Goal: Task Accomplishment & Management: Complete application form

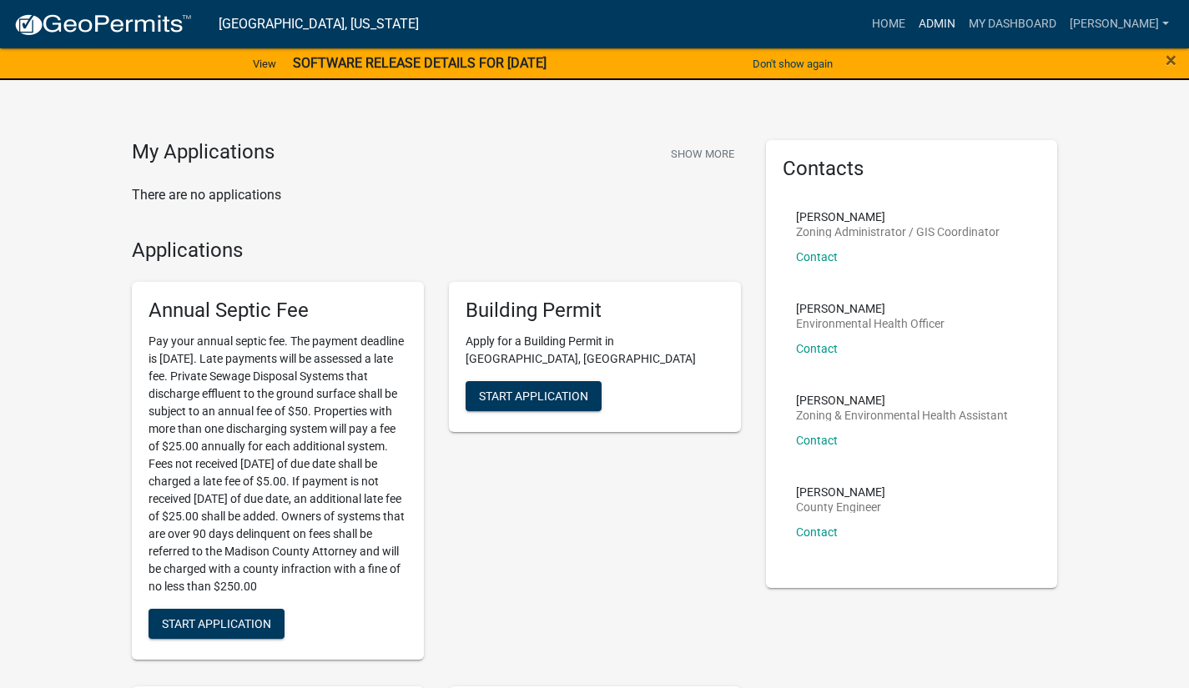
click at [938, 34] on link "Admin" at bounding box center [937, 24] width 50 height 32
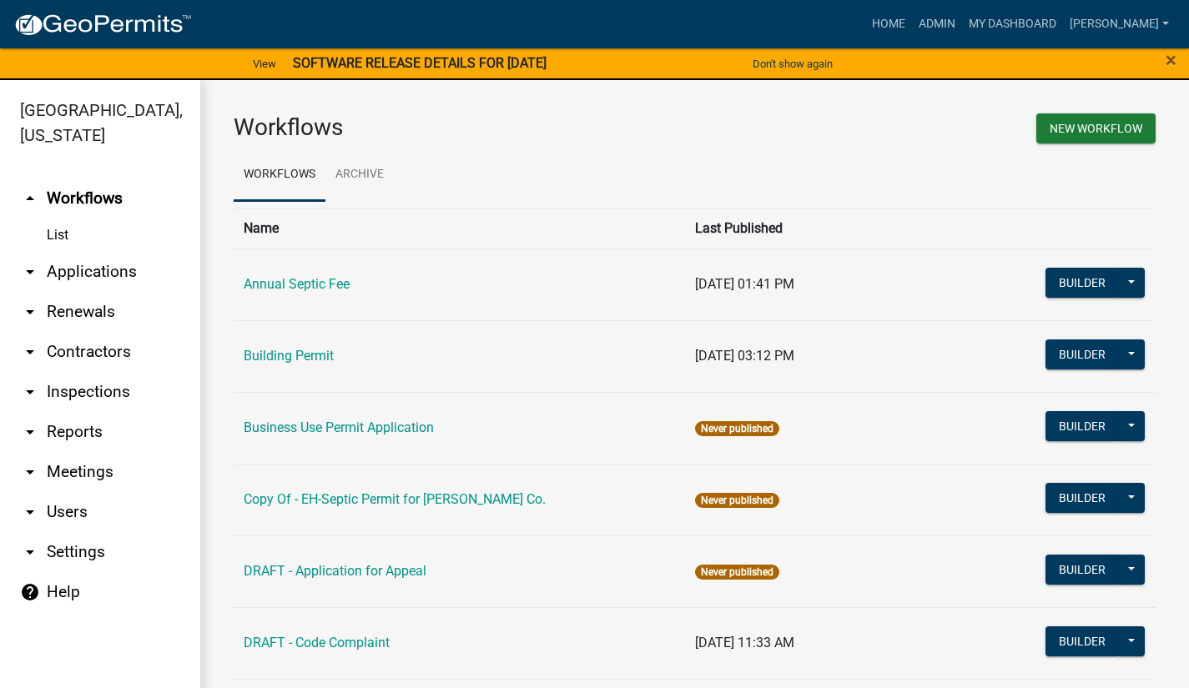
click at [105, 254] on link "arrow_drop_down Applications" at bounding box center [100, 272] width 200 height 40
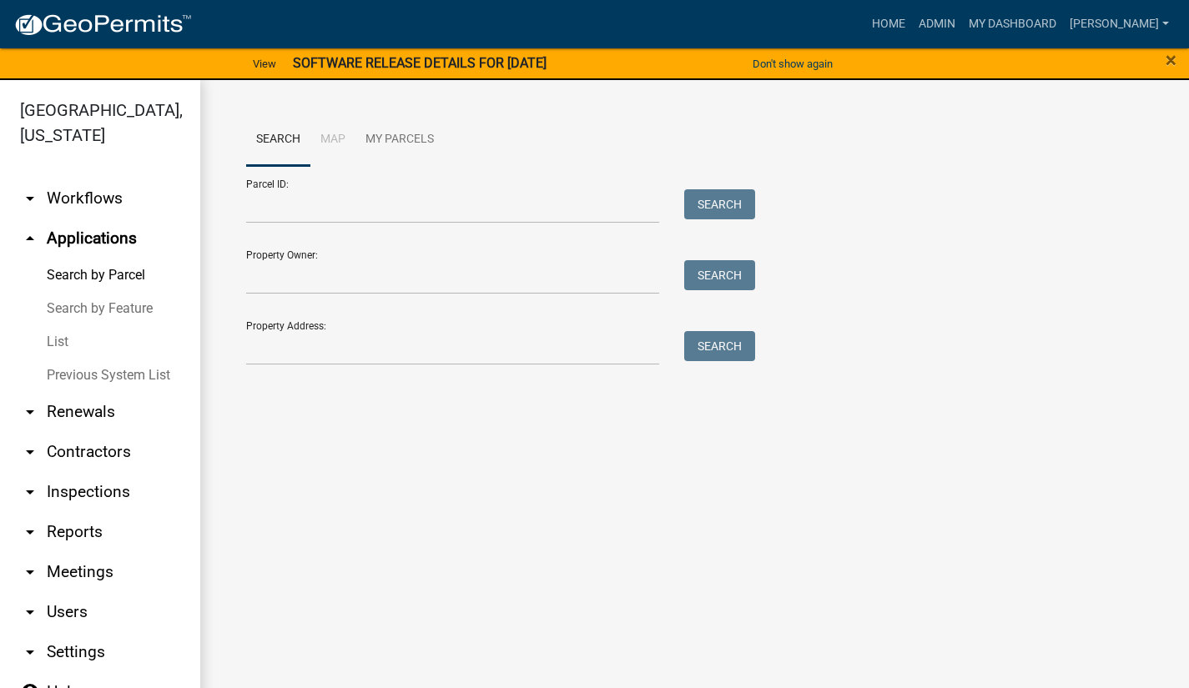
click at [66, 325] on link "List" at bounding box center [100, 341] width 200 height 33
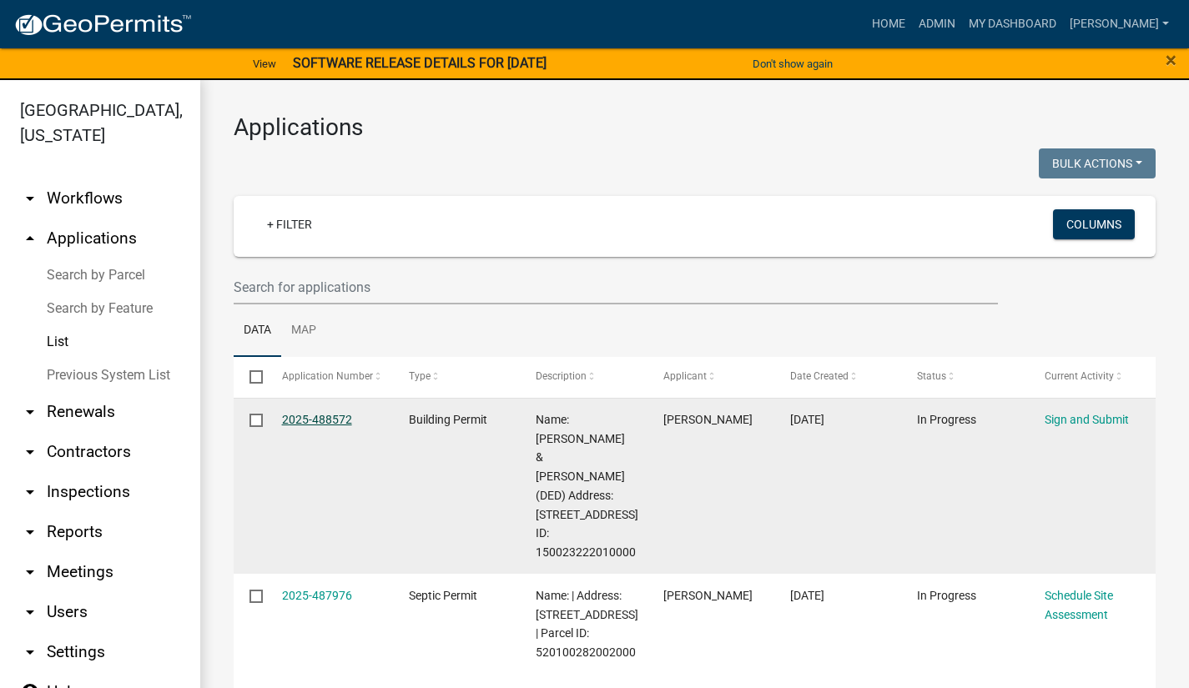
click at [324, 420] on link "2025-488572" at bounding box center [317, 419] width 70 height 13
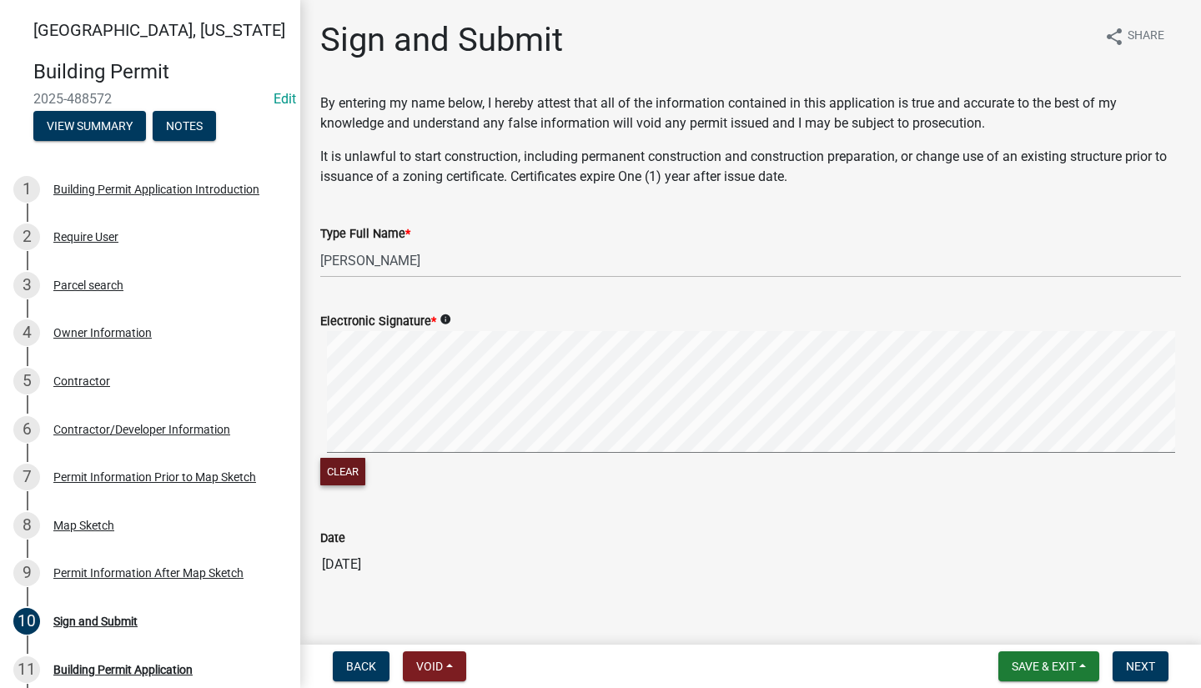
click at [341, 458] on button "Clear" at bounding box center [342, 472] width 45 height 28
click at [1149, 672] on span "Next" at bounding box center [1140, 666] width 29 height 13
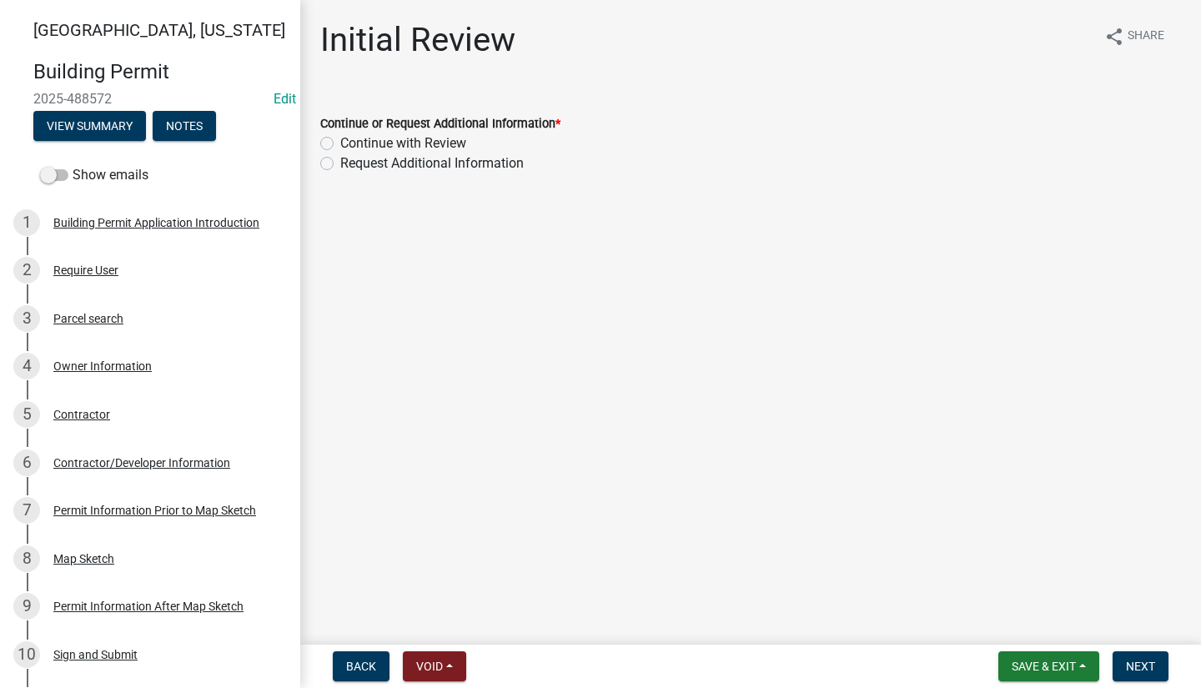
click at [340, 139] on label "Continue with Review" at bounding box center [403, 143] width 126 height 20
click at [340, 139] on input "Continue with Review" at bounding box center [345, 138] width 11 height 11
radio input "true"
click at [1140, 668] on span "Next" at bounding box center [1140, 666] width 29 height 13
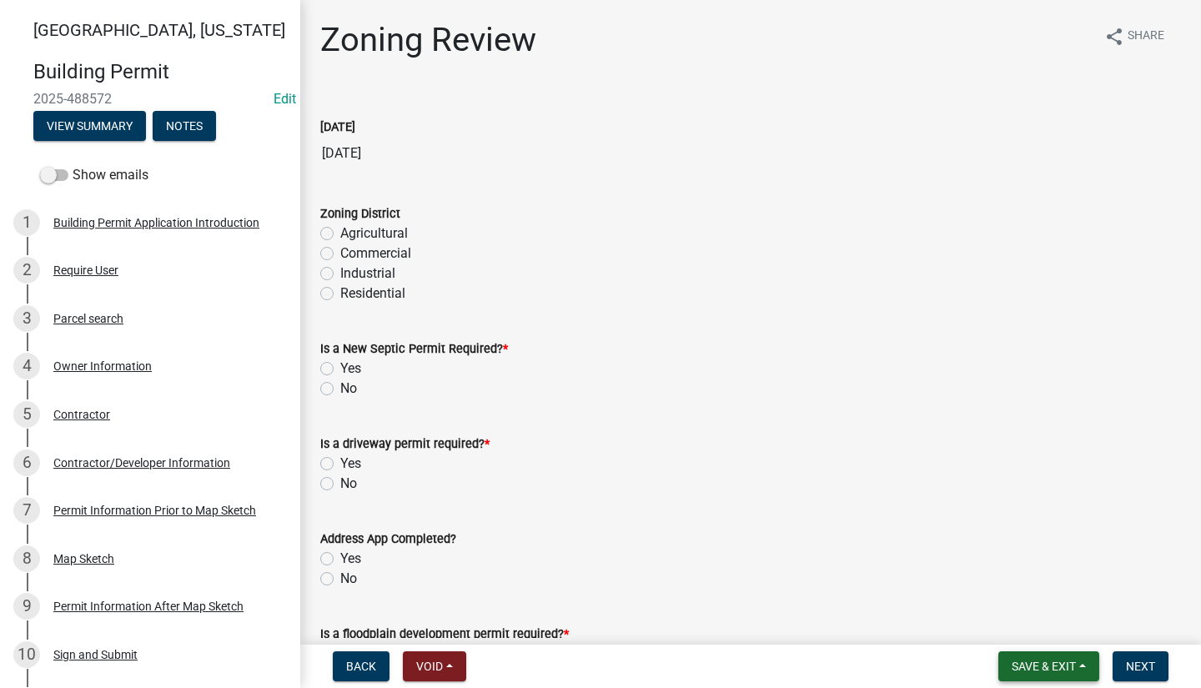
click at [1078, 666] on button "Save & Exit" at bounding box center [1048, 666] width 101 height 30
click at [1025, 583] on button "Save" at bounding box center [1032, 583] width 133 height 40
click at [1058, 665] on span "Save & Exit" at bounding box center [1044, 666] width 64 height 13
click at [1042, 628] on button "Save & Exit" at bounding box center [1032, 623] width 133 height 40
